Goal: Task Accomplishment & Management: Use online tool/utility

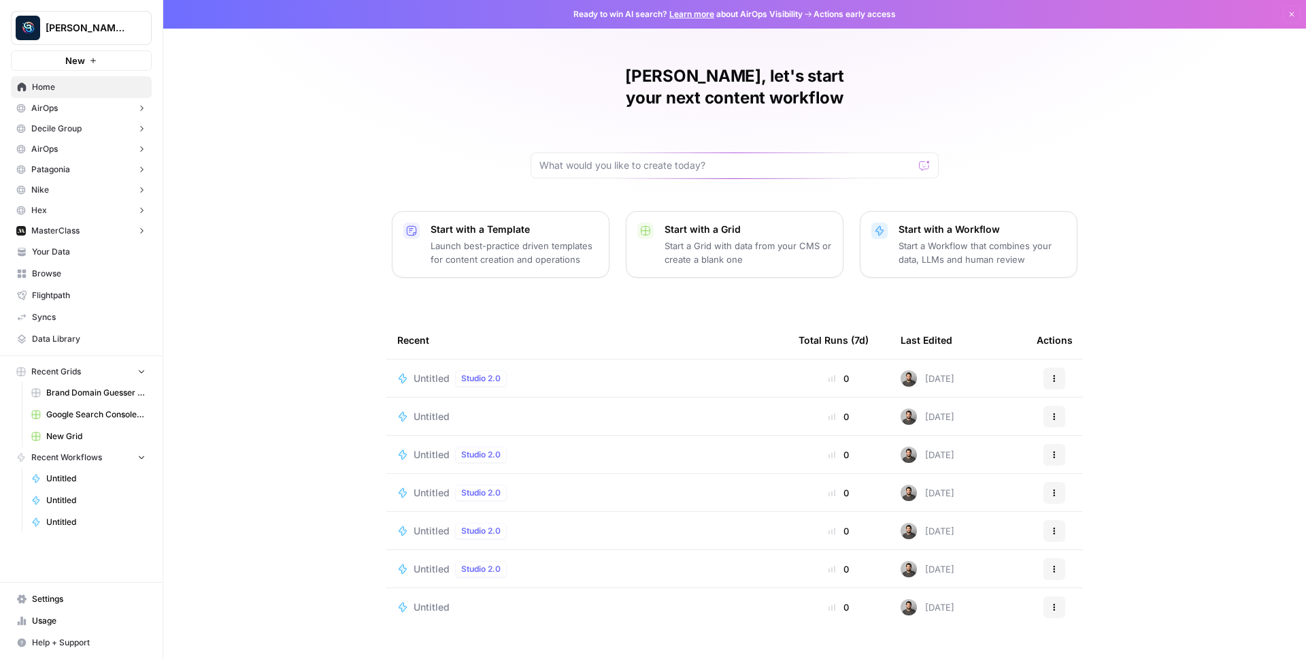
click at [98, 22] on span "[PERSON_NAME] Personal" at bounding box center [87, 28] width 82 height 14
type input "power"
click at [42, 105] on span "Power Steps [Admin]" at bounding box center [132, 102] width 180 height 14
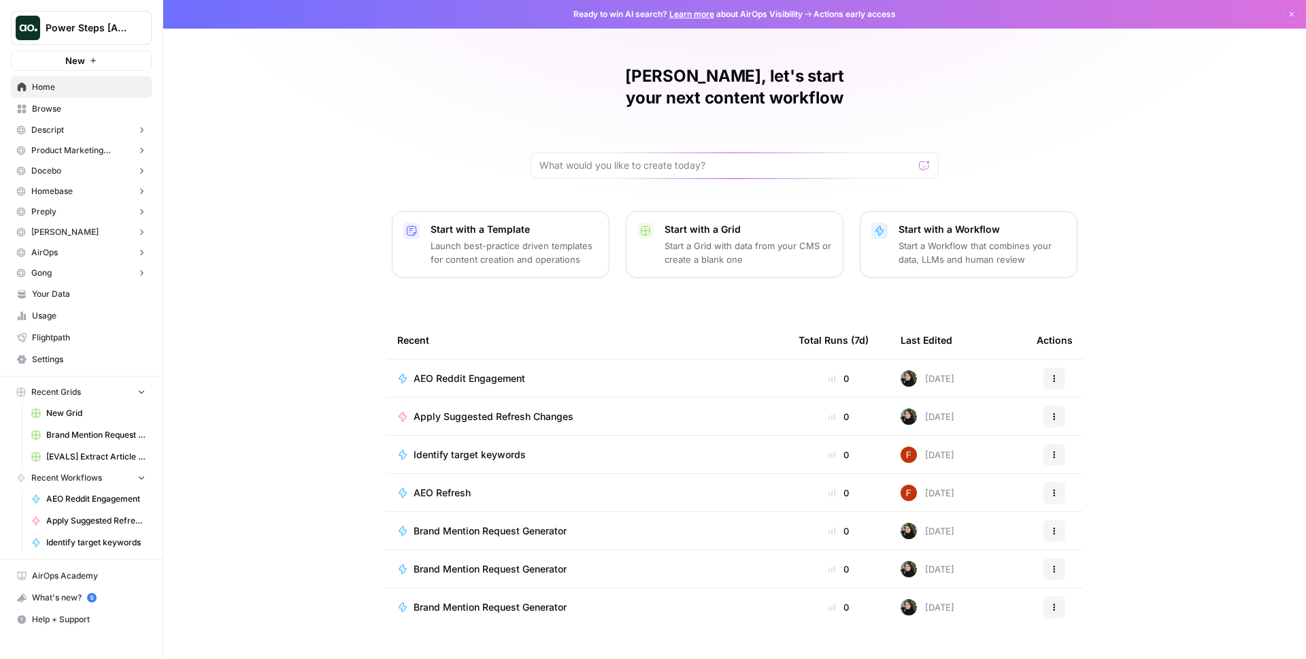
click at [46, 113] on span "Browse" at bounding box center [89, 109] width 114 height 12
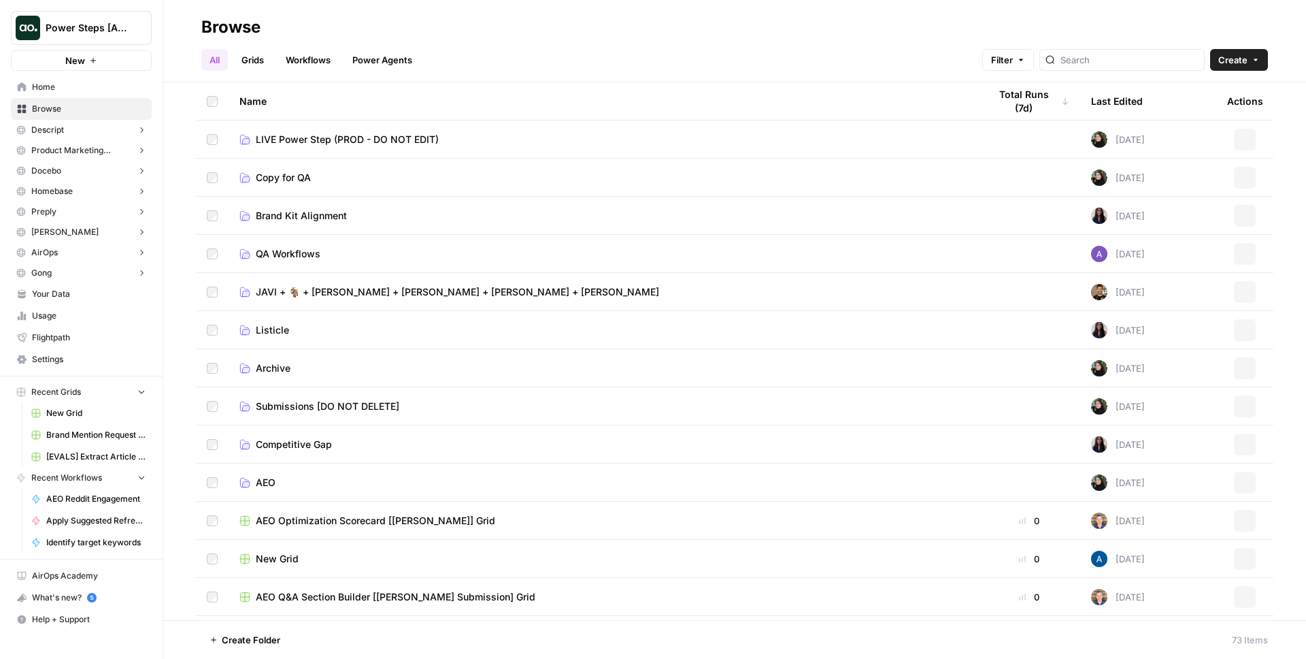
click at [302, 63] on link "Workflows" at bounding box center [308, 60] width 61 height 22
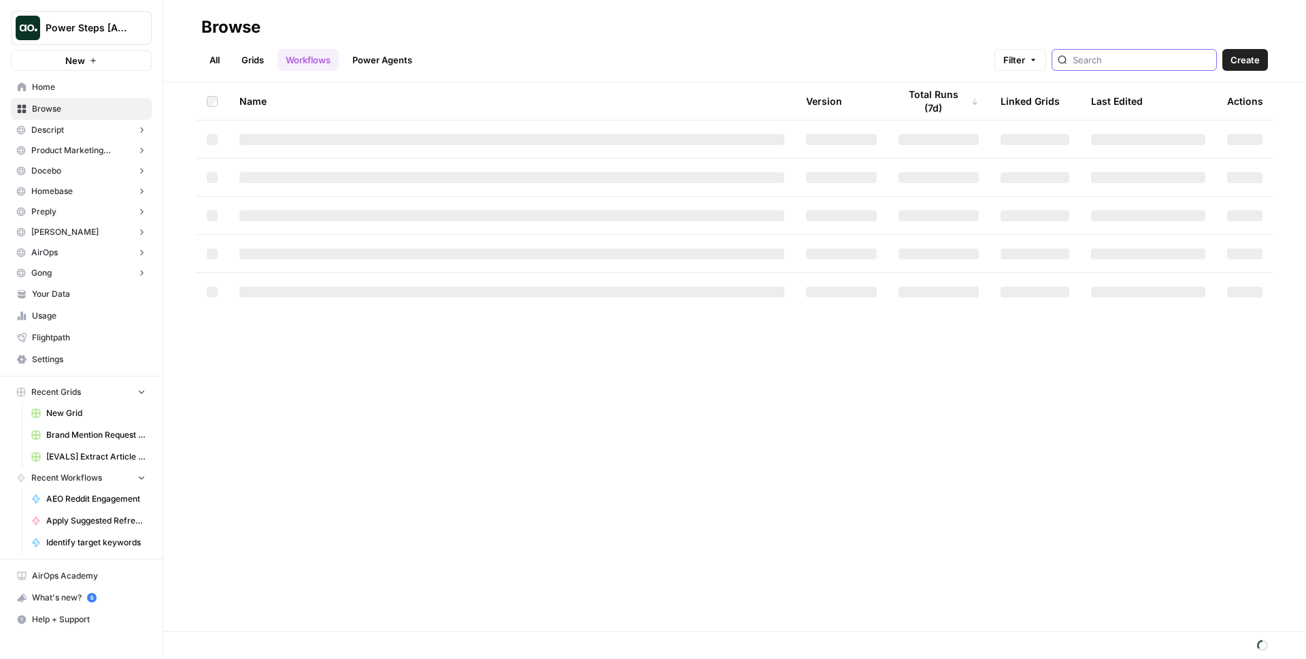
click at [1144, 63] on input "search" at bounding box center [1142, 60] width 138 height 14
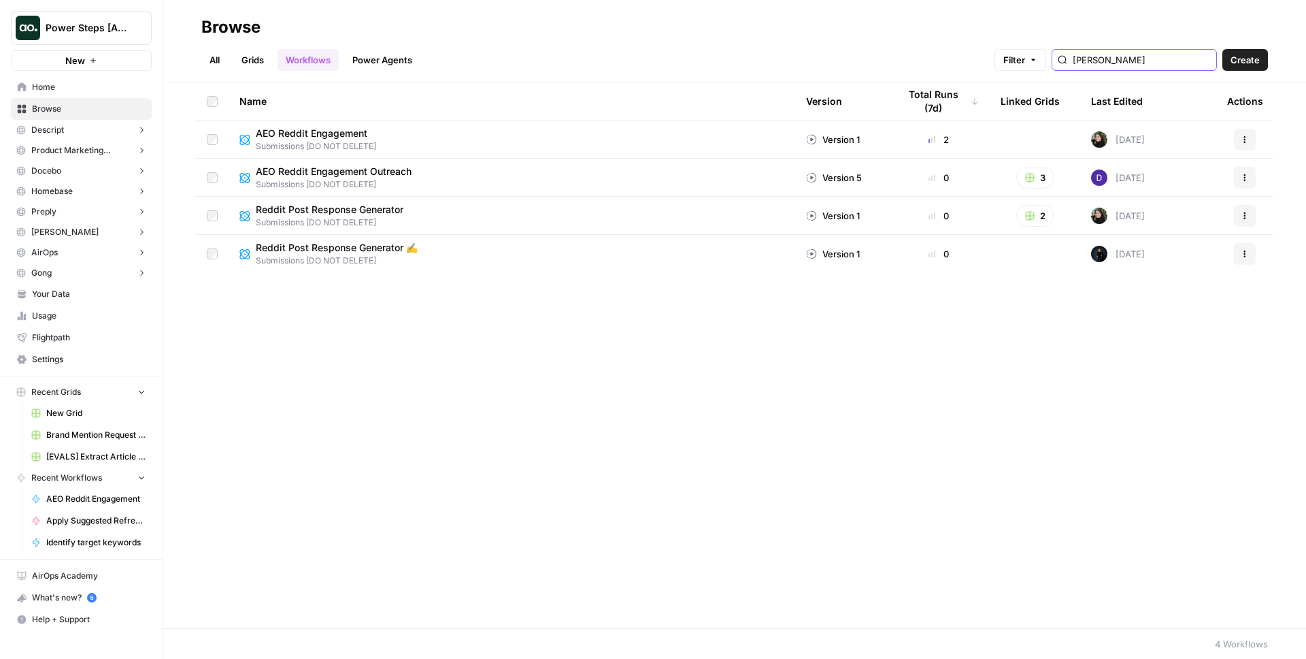
type input "[PERSON_NAME]"
click at [311, 136] on span "AEO Reddit Engagement" at bounding box center [312, 134] width 112 height 14
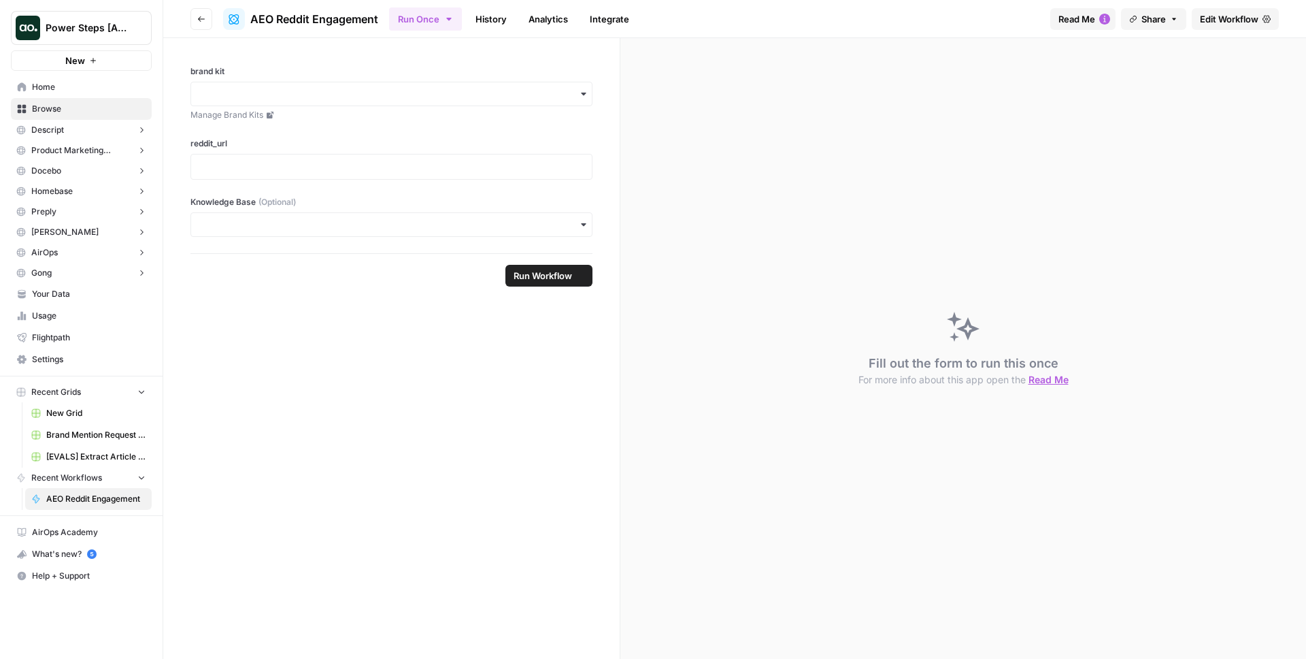
click at [1212, 12] on span "Edit Workflow" at bounding box center [1229, 19] width 59 height 14
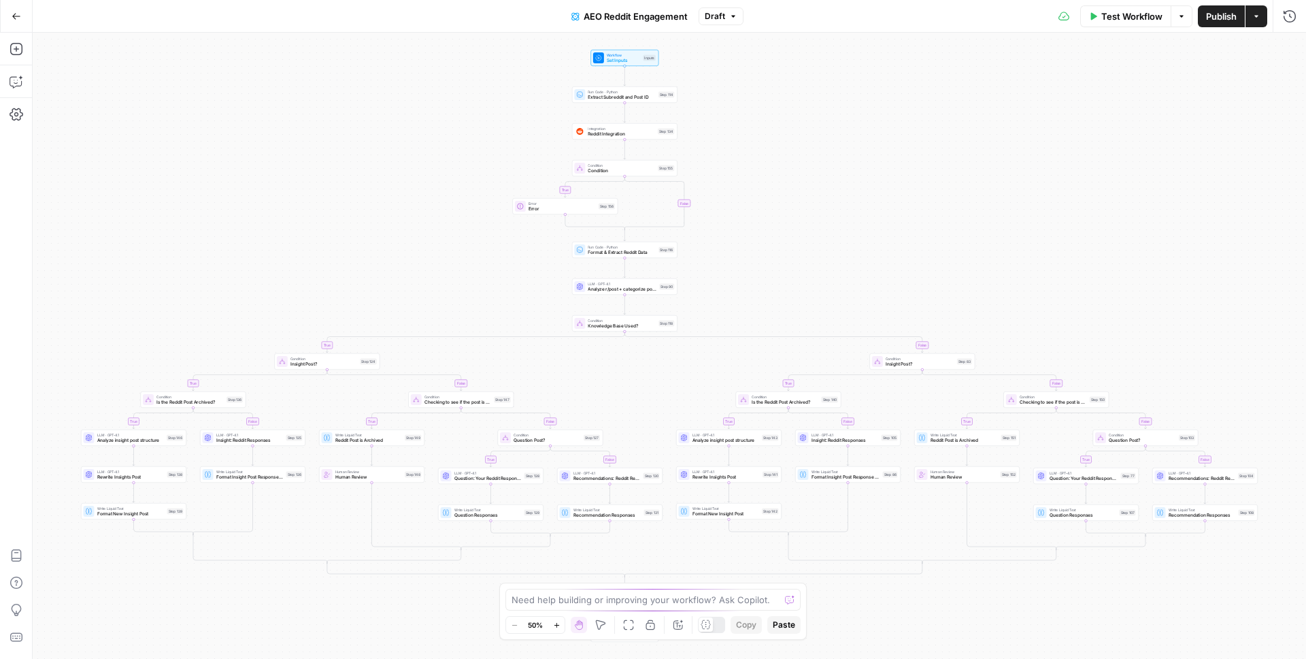
drag, startPoint x: 970, startPoint y: 168, endPoint x: 974, endPoint y: 314, distance: 145.7
click at [974, 303] on div "true false true false true false true false true false true false true false tr…" at bounding box center [670, 346] width 1274 height 626
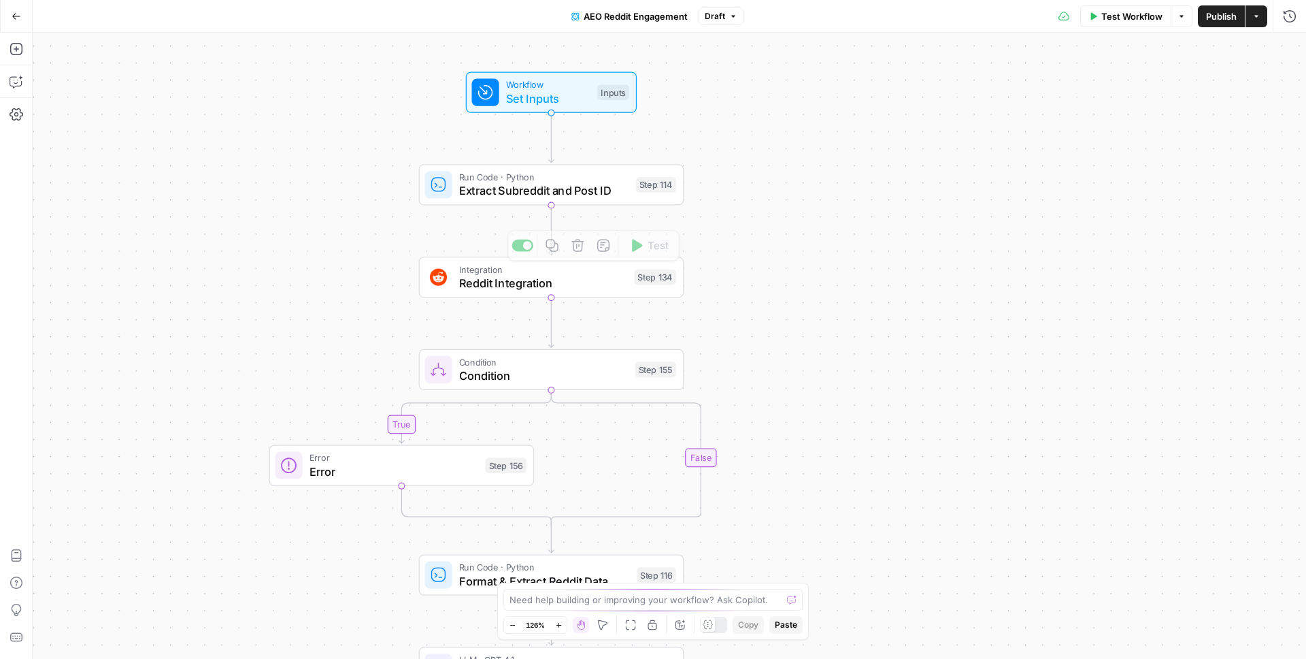
click at [506, 282] on span "Reddit Integration" at bounding box center [543, 282] width 169 height 17
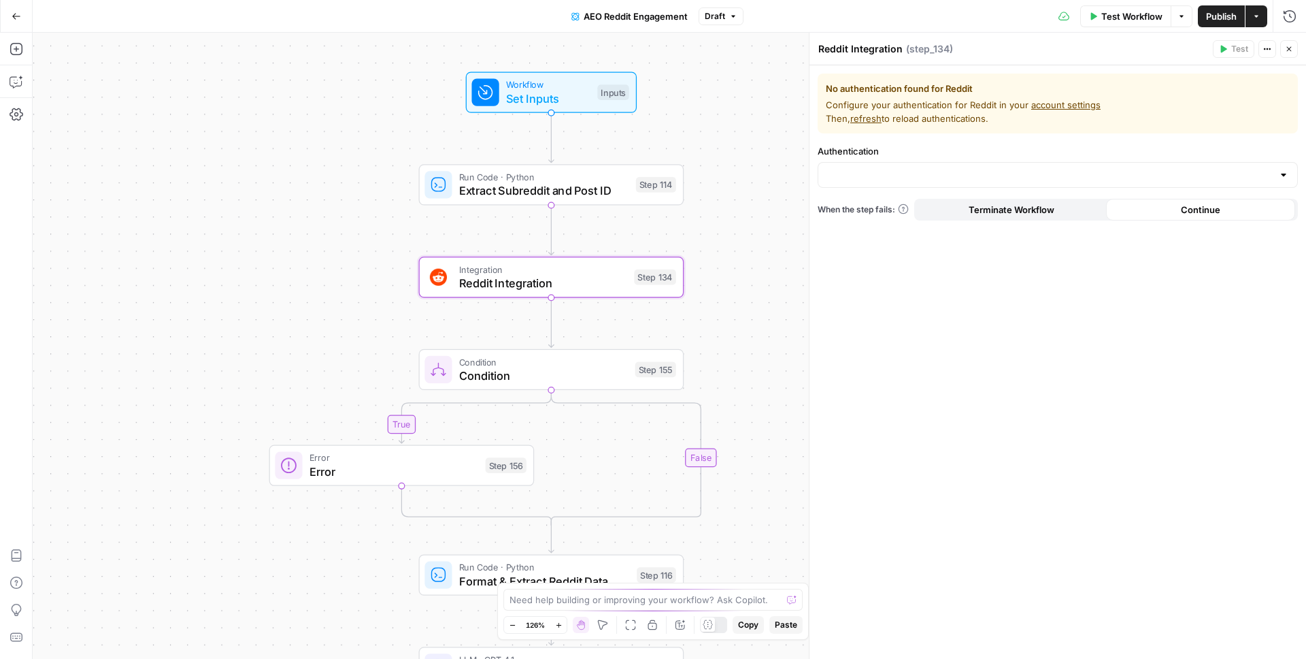
click at [1289, 43] on button "Close" at bounding box center [1289, 49] width 18 height 18
